Goal: Book appointment/travel/reservation

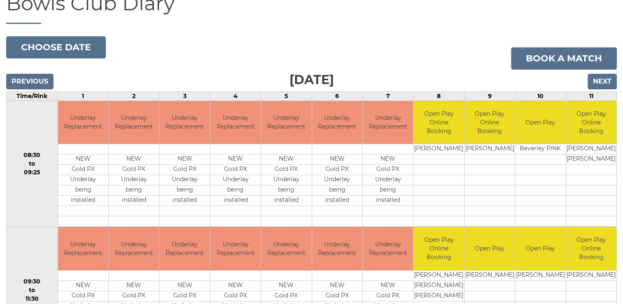
scroll to position [41, 0]
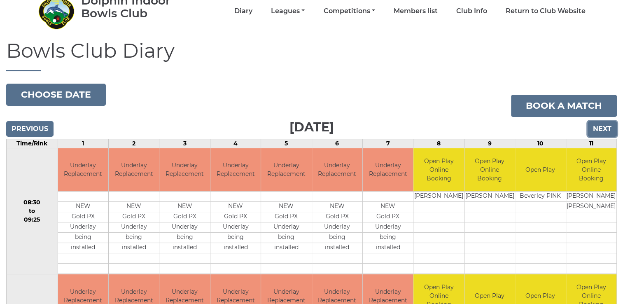
click at [603, 126] on input "Next" at bounding box center [602, 129] width 29 height 16
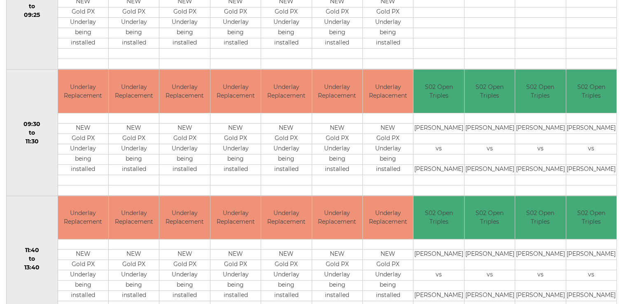
scroll to position [81, 0]
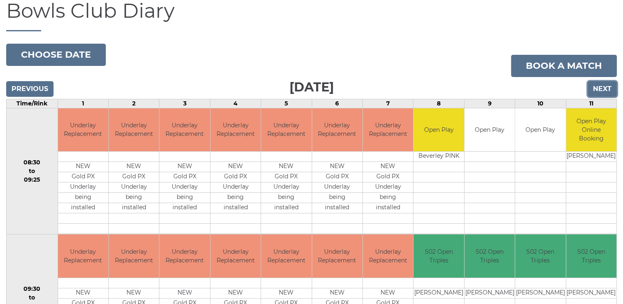
click at [606, 88] on input "Next" at bounding box center [602, 89] width 29 height 16
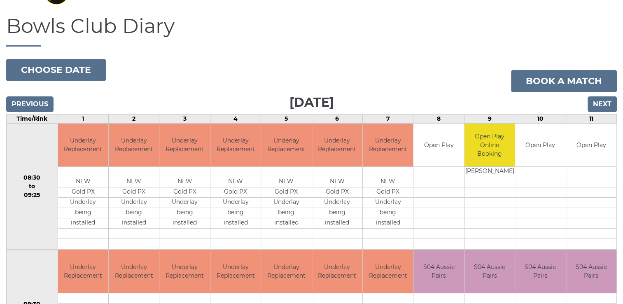
scroll to position [40, 0]
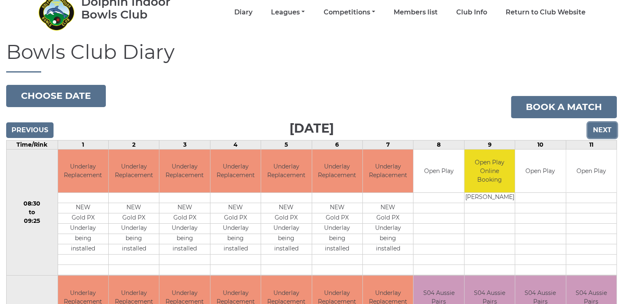
click at [600, 129] on input "Next" at bounding box center [602, 130] width 29 height 16
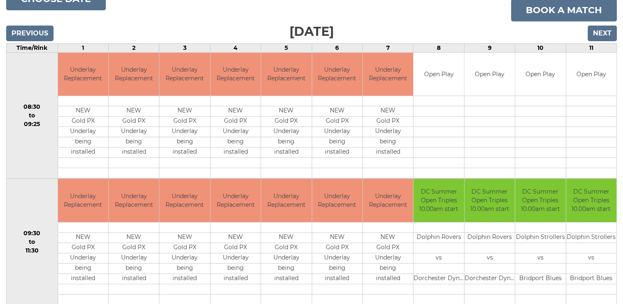
scroll to position [124, 0]
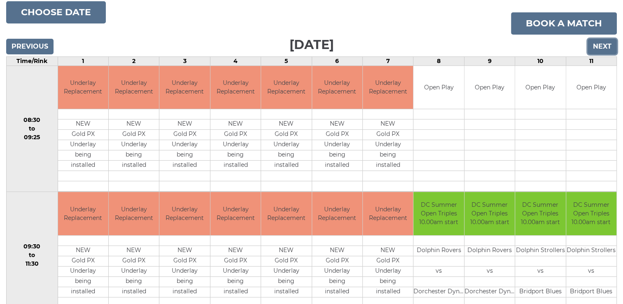
click at [601, 45] on input "Next" at bounding box center [602, 47] width 29 height 16
